Goal: Information Seeking & Learning: Learn about a topic

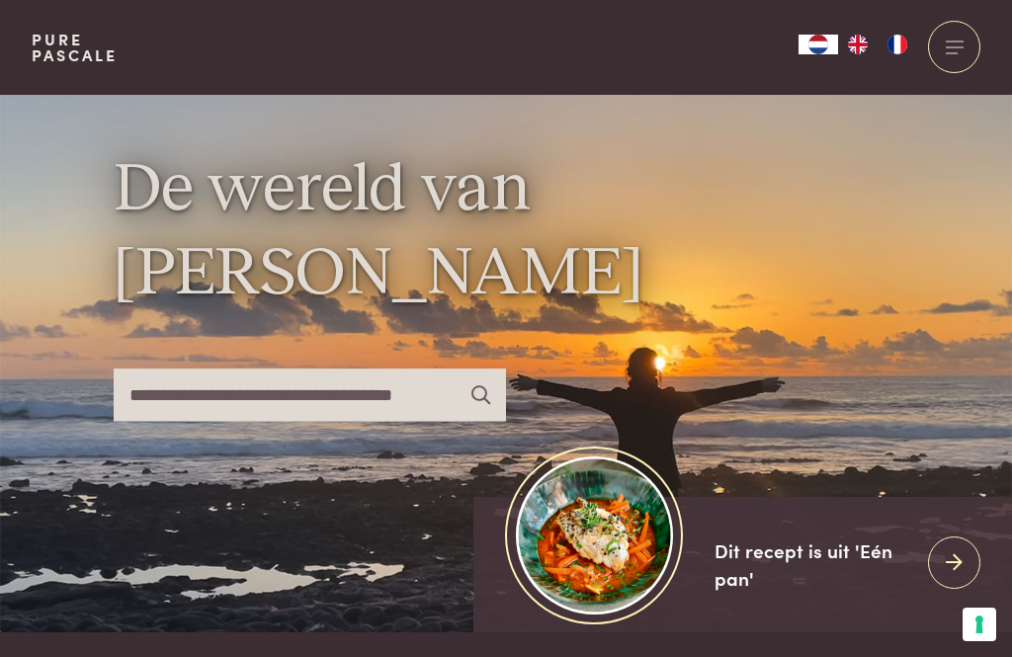
click at [948, 54] on div at bounding box center [954, 47] width 52 height 52
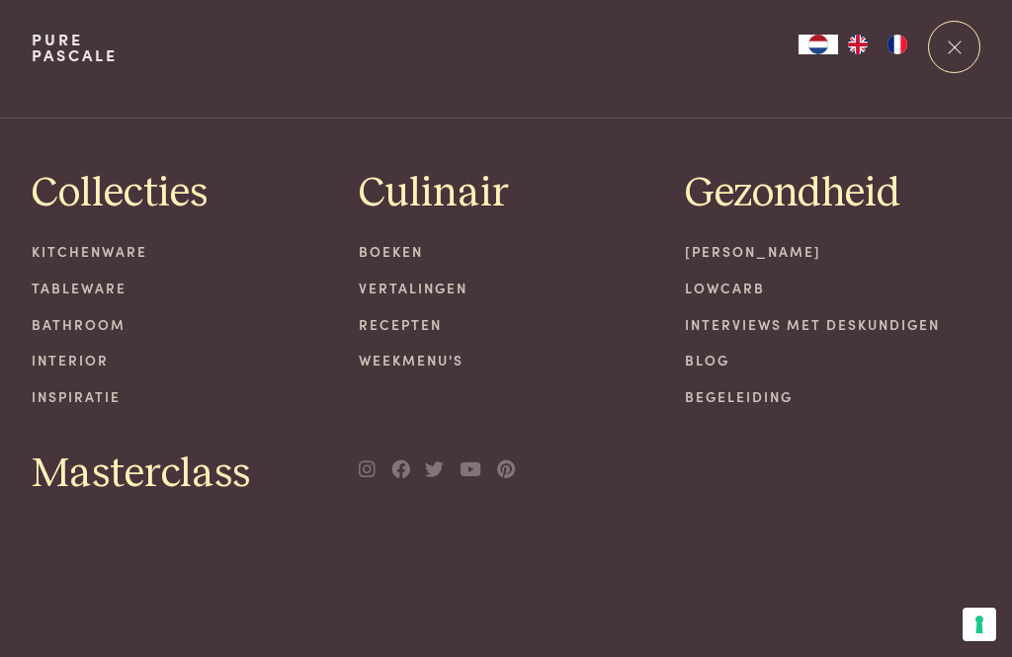
click at [428, 321] on link "Recepten" at bounding box center [507, 324] width 296 height 21
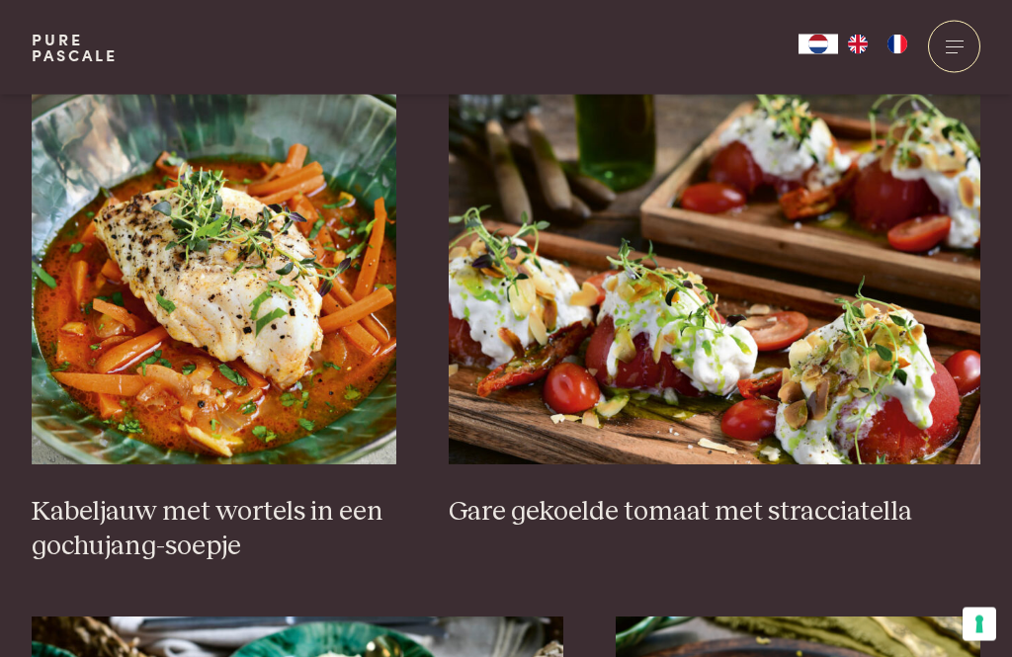
scroll to position [1346, 0]
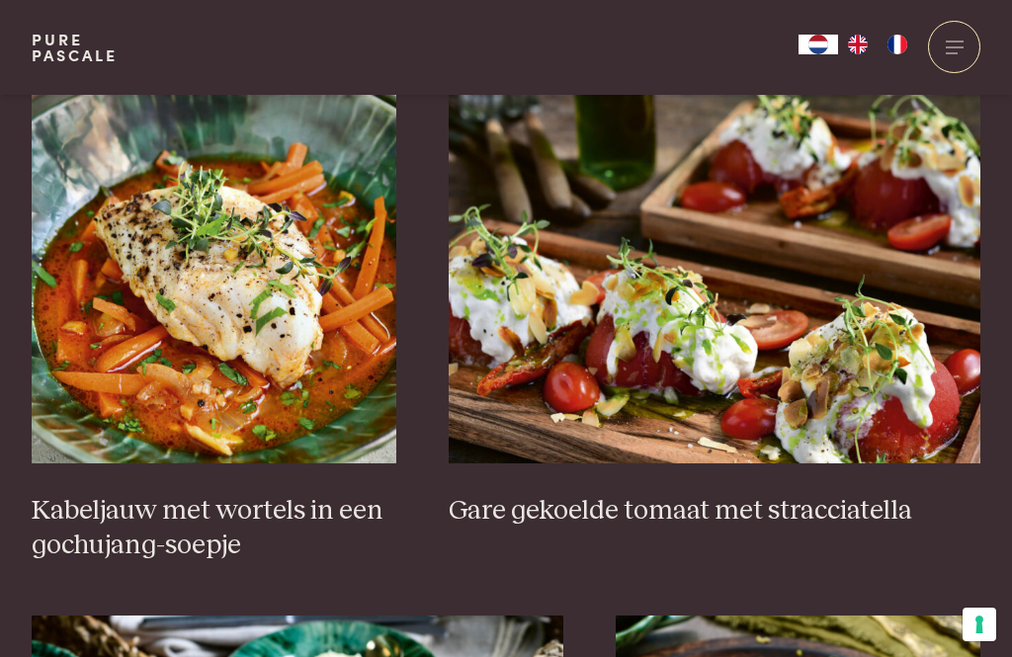
click at [220, 521] on h3 "Kabeljauw met wortels in een gochujang-soepje" at bounding box center [214, 528] width 365 height 68
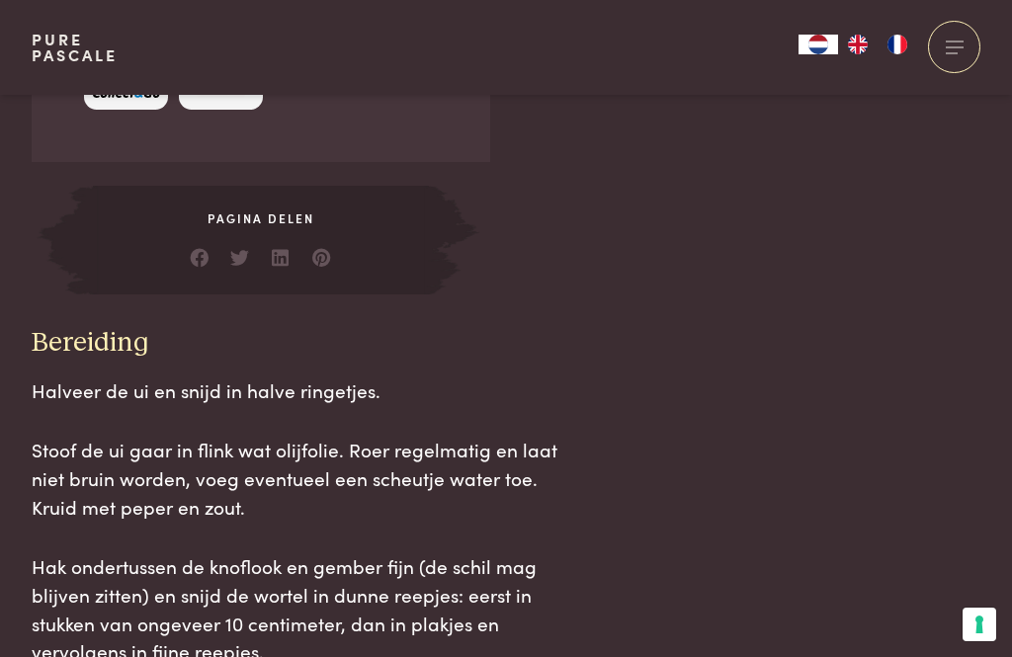
scroll to position [1841, 0]
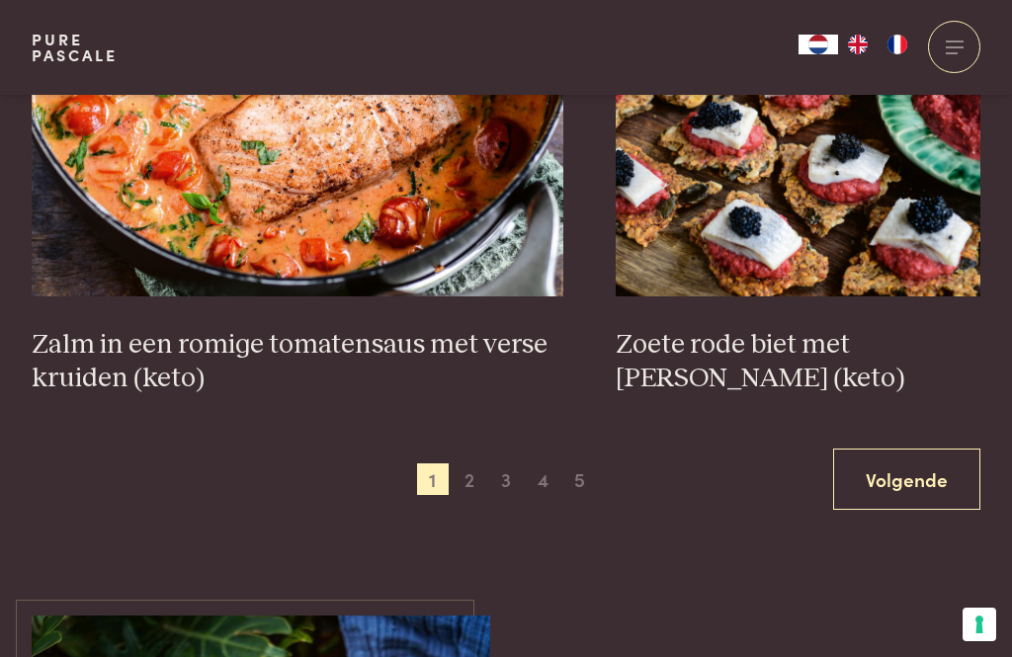
click at [460, 480] on span "2" at bounding box center [470, 480] width 32 height 32
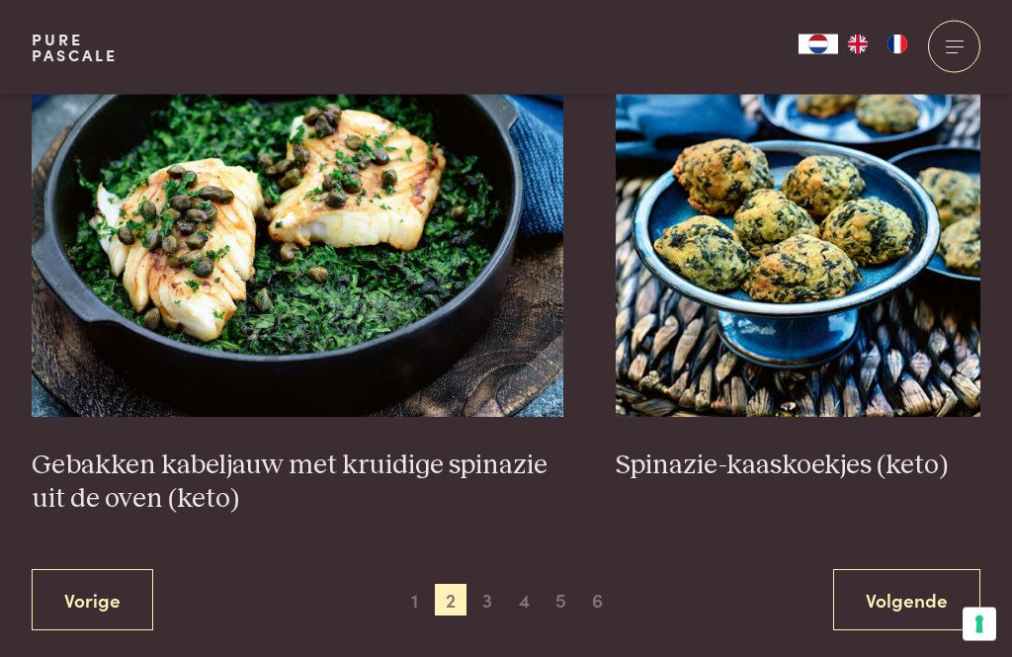
scroll to position [3515, 0]
click at [482, 612] on span "3" at bounding box center [488, 600] width 32 height 32
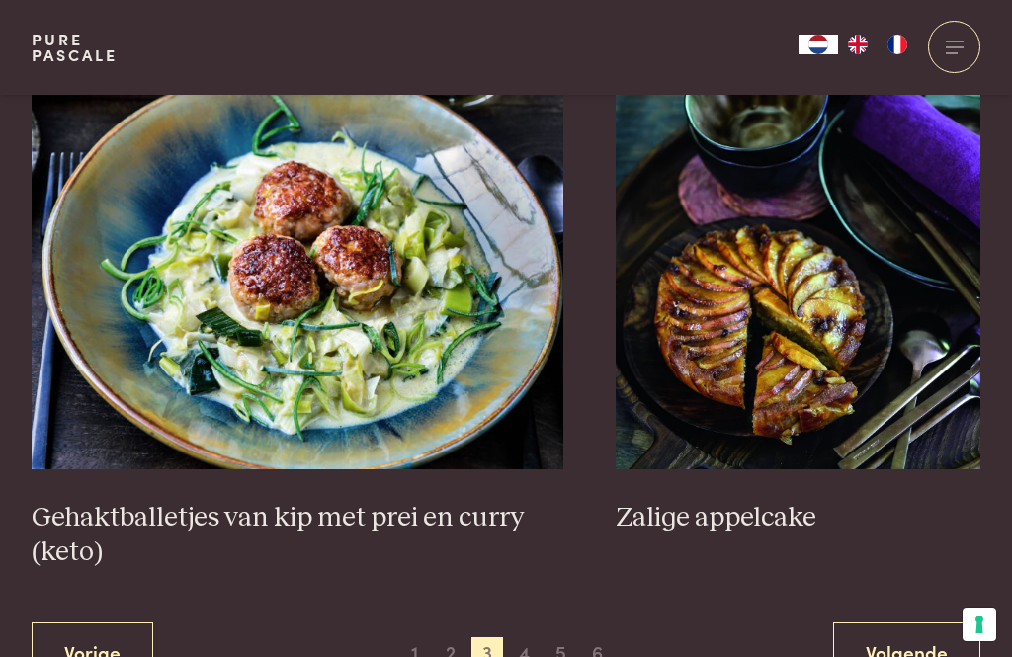
scroll to position [3783, 0]
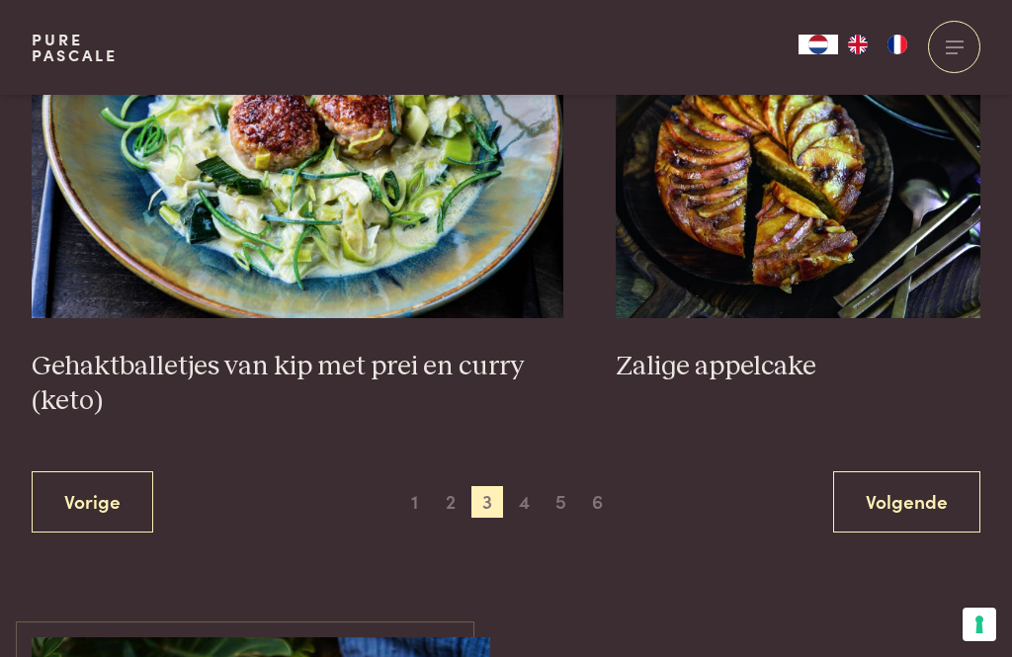
click at [523, 513] on span "4" at bounding box center [525, 502] width 32 height 32
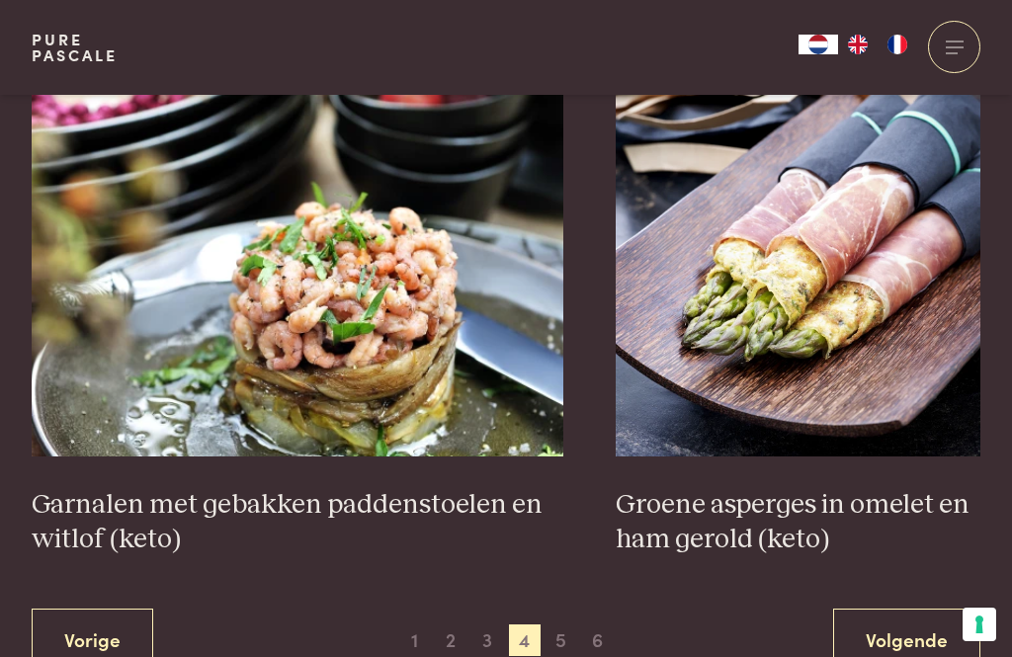
scroll to position [3512, 0]
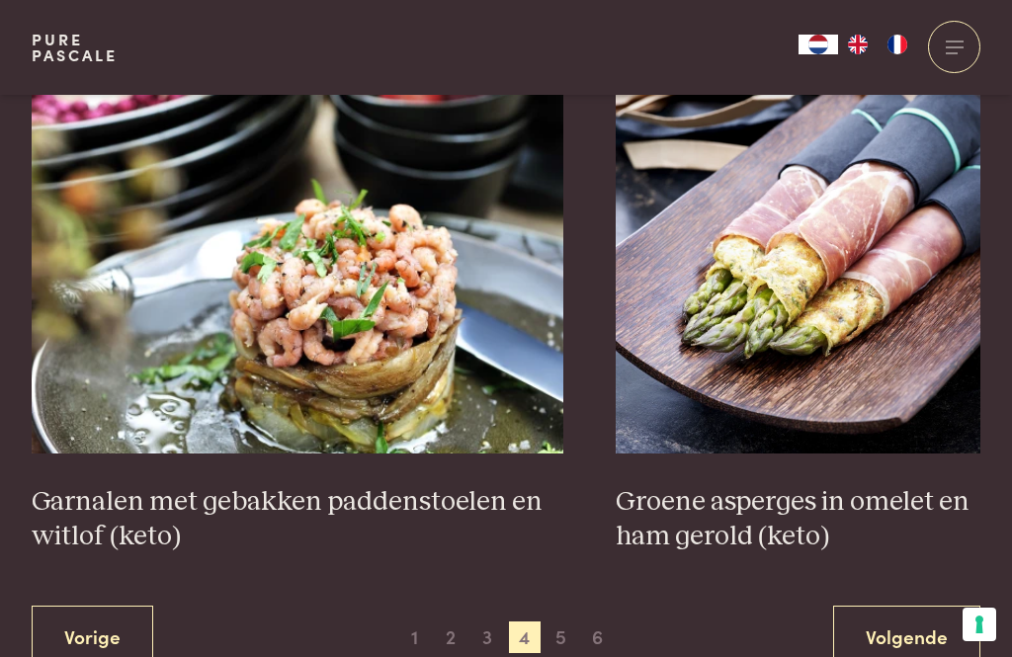
click at [550, 649] on span "5" at bounding box center [562, 638] width 32 height 32
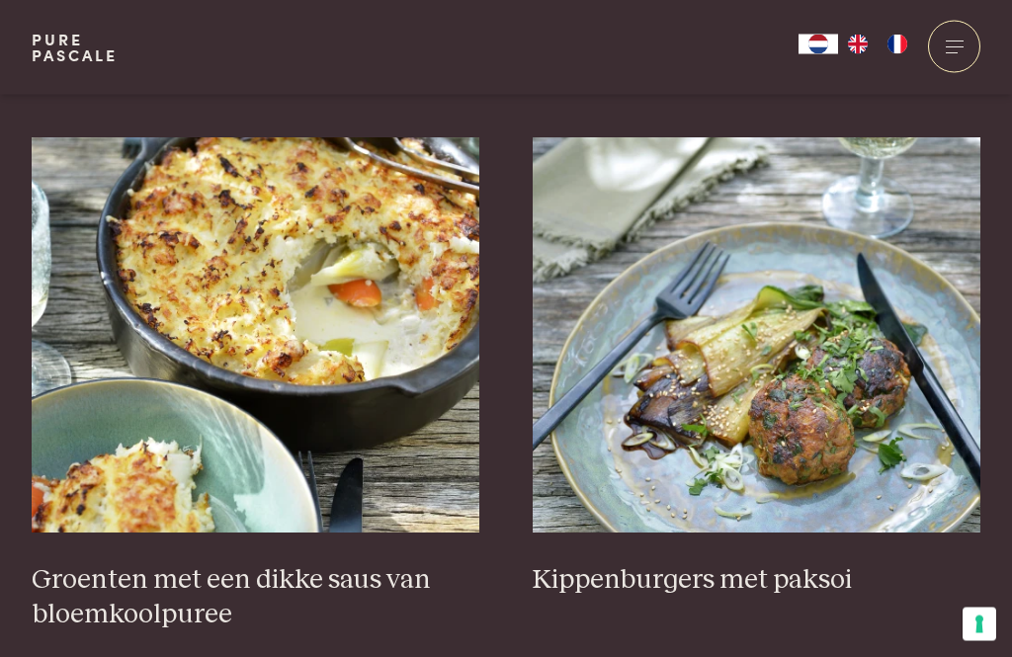
scroll to position [729, 0]
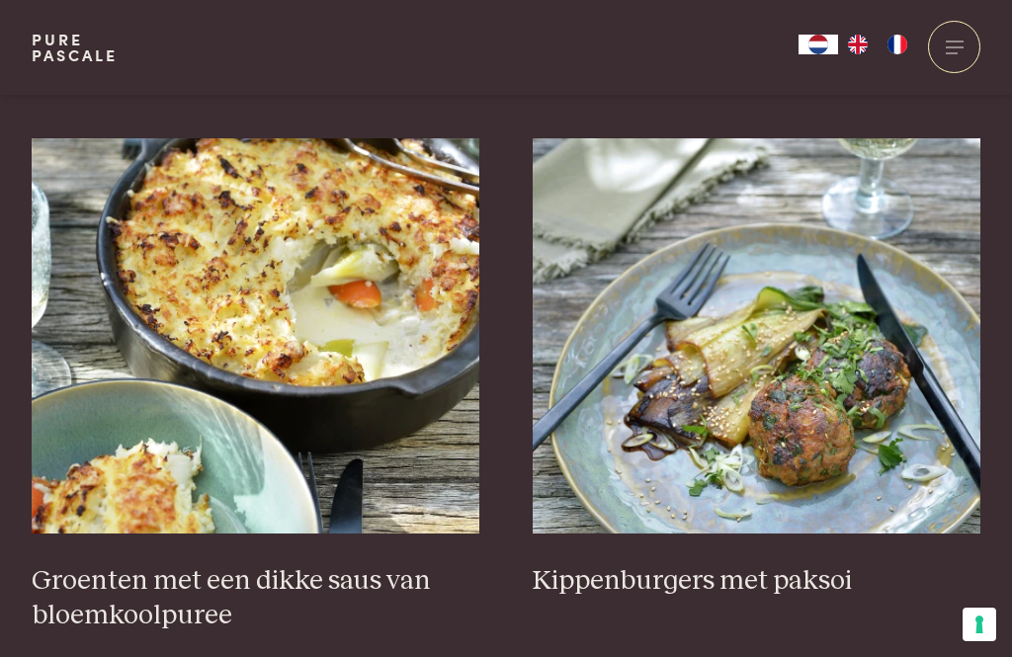
click at [364, 484] on img at bounding box center [256, 335] width 449 height 395
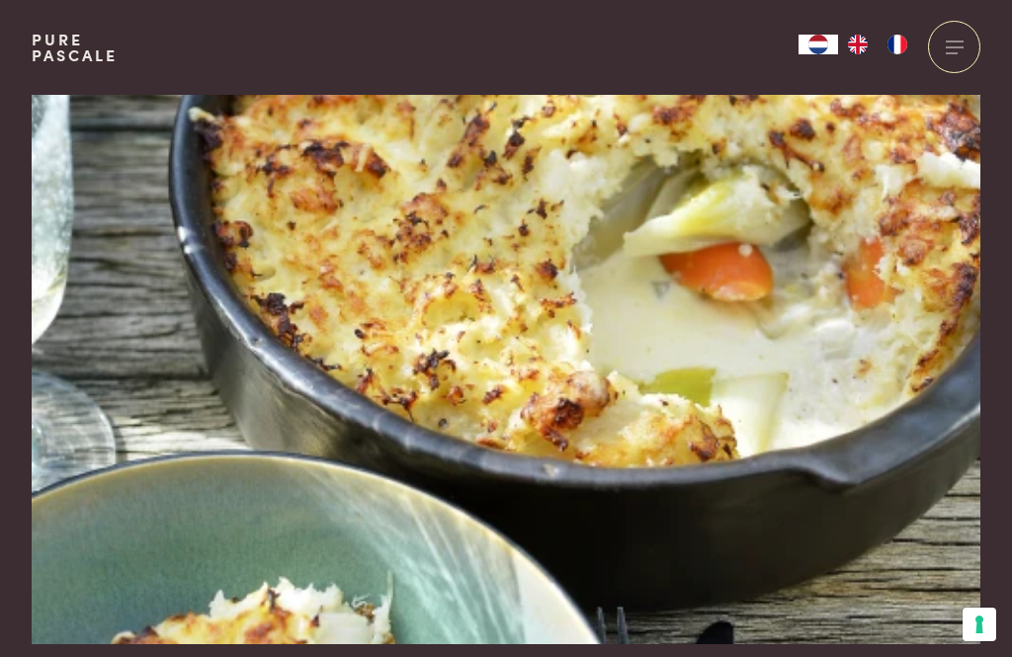
scroll to position [19, 0]
